Goal: Information Seeking & Learning: Learn about a topic

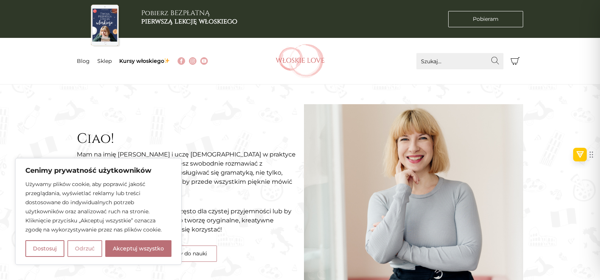
click at [79, 248] on button "Odrzuć" at bounding box center [84, 248] width 35 height 17
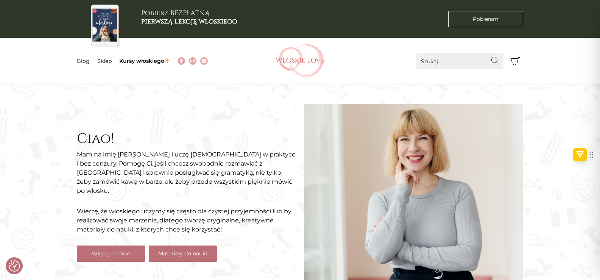
click at [182, 250] on link "Materiały do nauki" at bounding box center [183, 253] width 68 height 16
click at [81, 59] on link "Blog" at bounding box center [83, 61] width 13 height 7
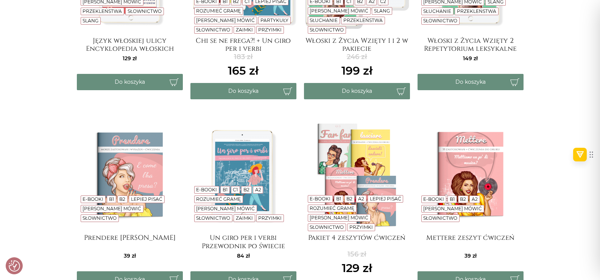
scroll to position [353, 0]
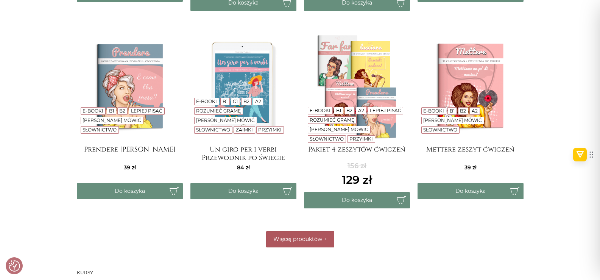
click at [297, 240] on span "Więcej produktów" at bounding box center [297, 238] width 49 height 7
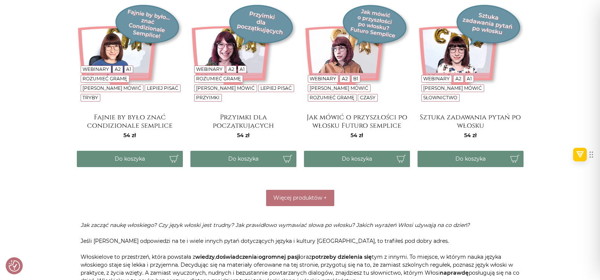
scroll to position [1502, 0]
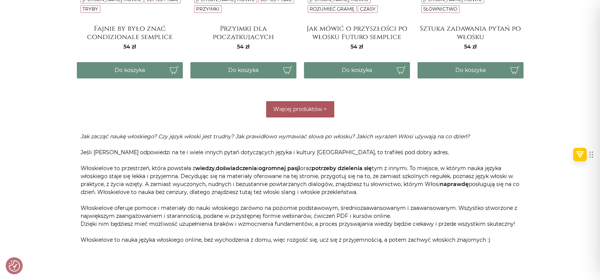
click at [305, 111] on span "Więcej produktów" at bounding box center [297, 109] width 49 height 7
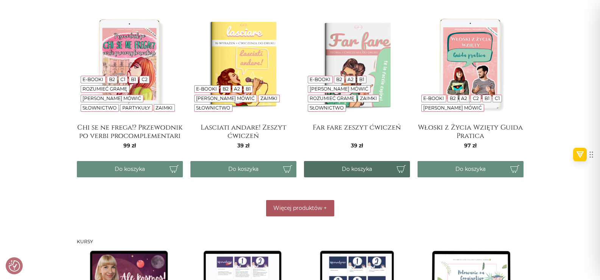
scroll to position [0, 0]
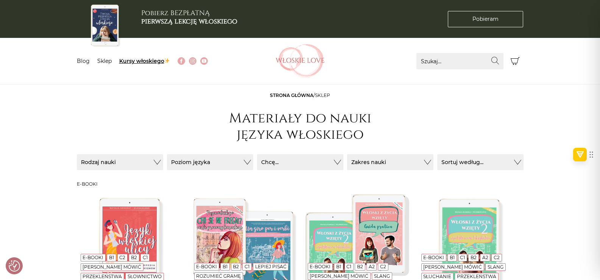
click at [154, 61] on link "Kursy włoskiego" at bounding box center [144, 61] width 51 height 7
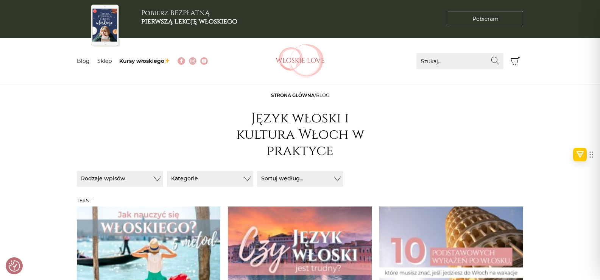
scroll to position [88, 0]
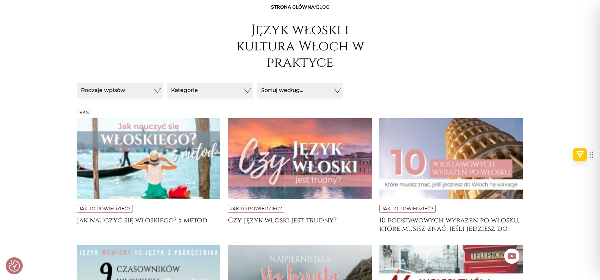
click at [129, 220] on h4 "Jak nauczyć się włoskiego? 5 metod" at bounding box center [149, 223] width 144 height 15
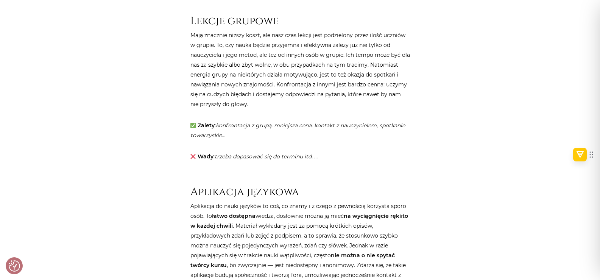
scroll to position [36, 0]
